Goal: Information Seeking & Learning: Learn about a topic

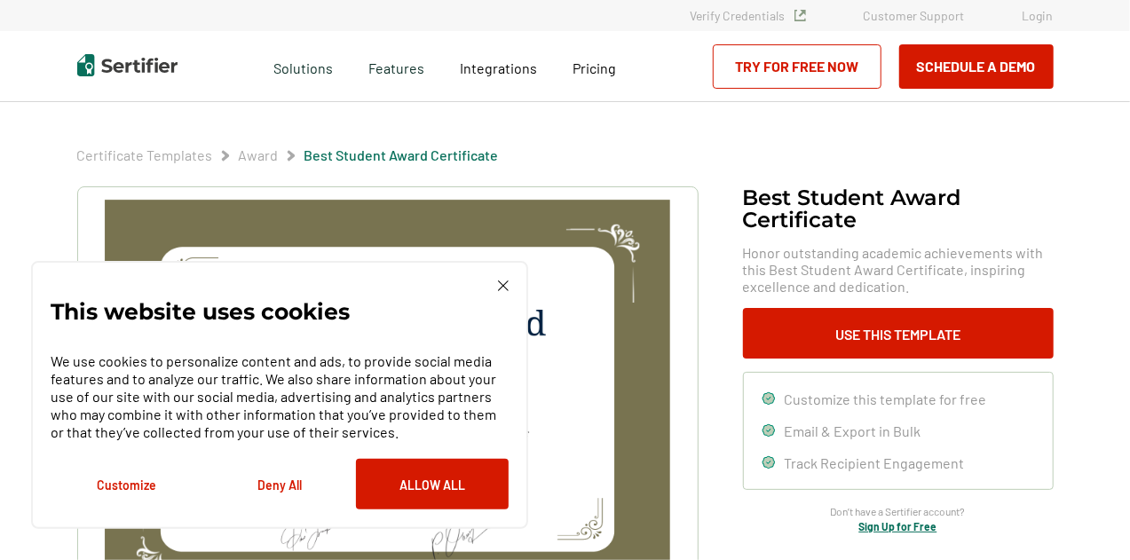
click at [498, 287] on img at bounding box center [503, 286] width 11 height 11
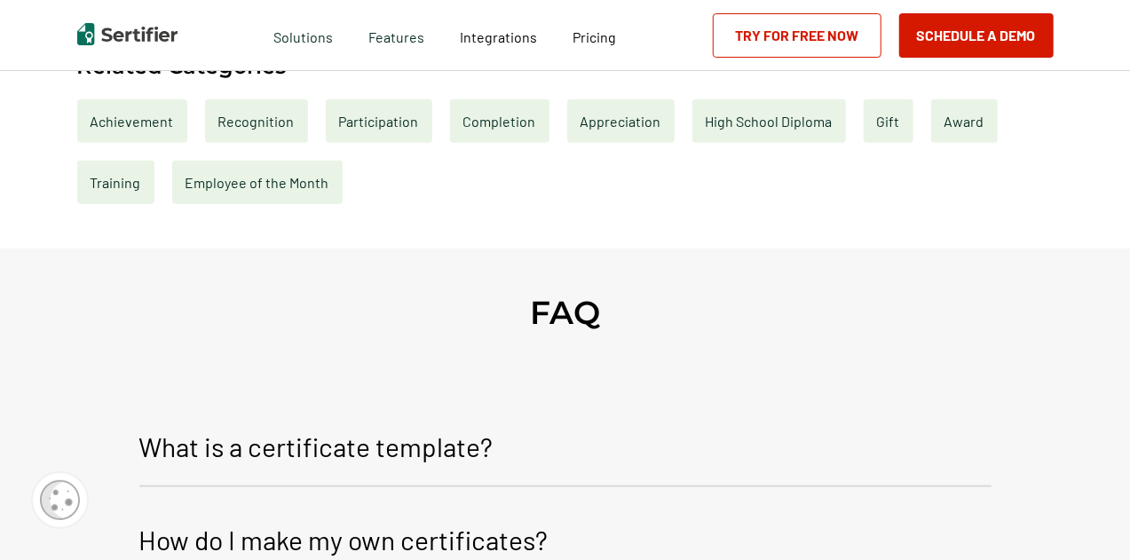
scroll to position [825, 0]
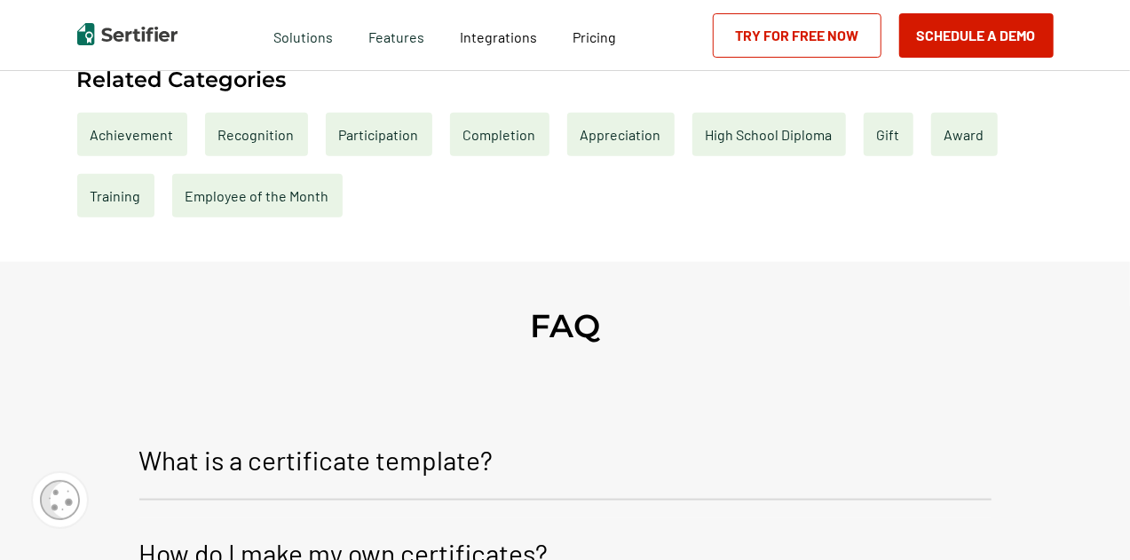
click at [281, 141] on div "Recognition" at bounding box center [256, 134] width 103 height 43
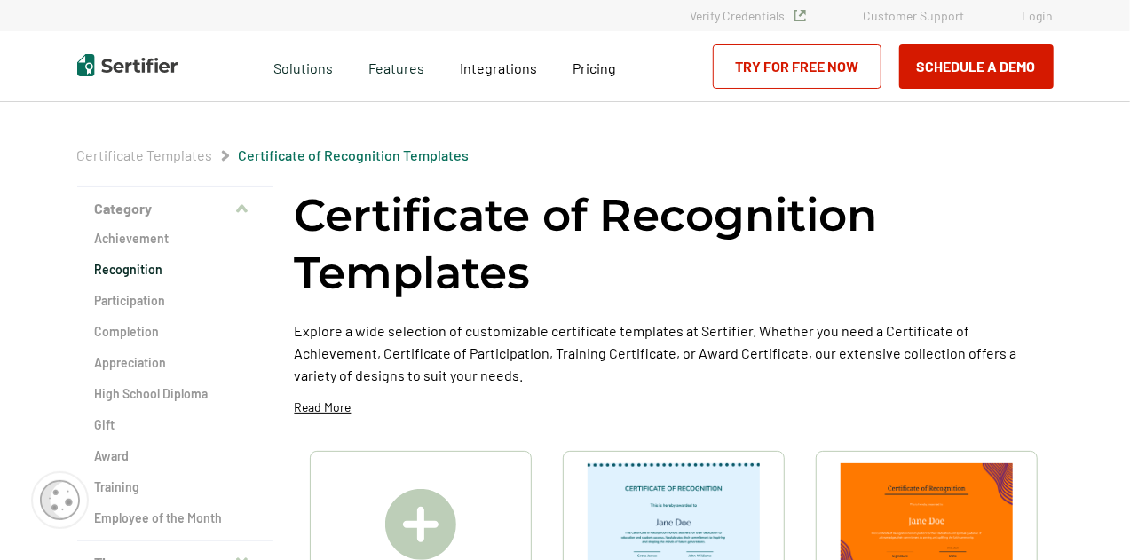
drag, startPoint x: 1128, startPoint y: 102, endPoint x: 1132, endPoint y: 210, distance: 108.4
click at [1129, 210] on html "Verify Credentials Customer Support Login Request A Demo Let us present you the…" at bounding box center [565, 280] width 1130 height 560
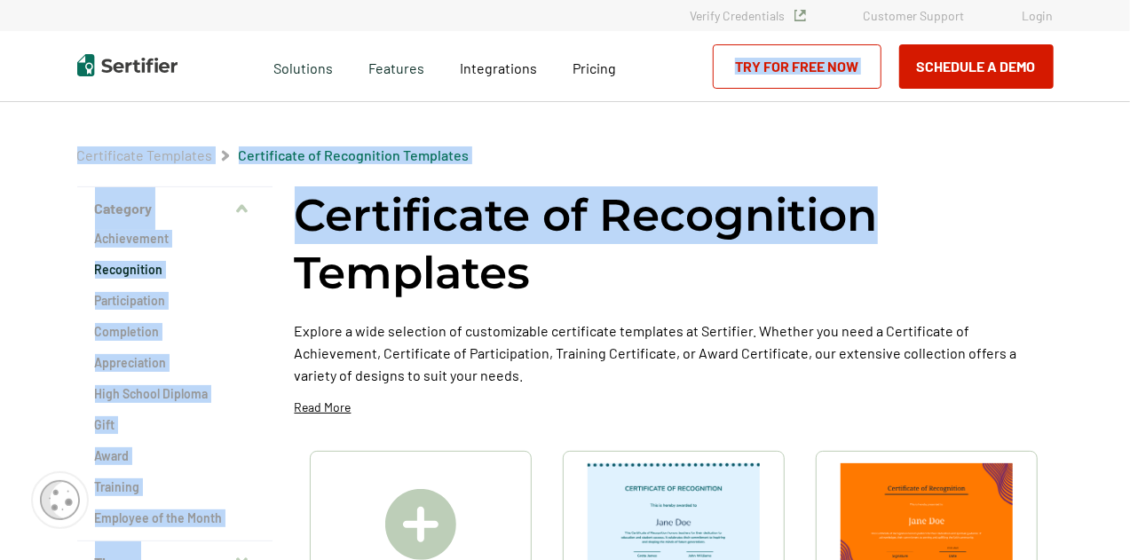
drag, startPoint x: 1127, startPoint y: 95, endPoint x: 1135, endPoint y: 200, distance: 105.1
click at [1129, 200] on html "Verify Credentials Customer Support Login Request A Demo Let us present you the…" at bounding box center [565, 280] width 1130 height 560
